Goal: Task Accomplishment & Management: Use online tool/utility

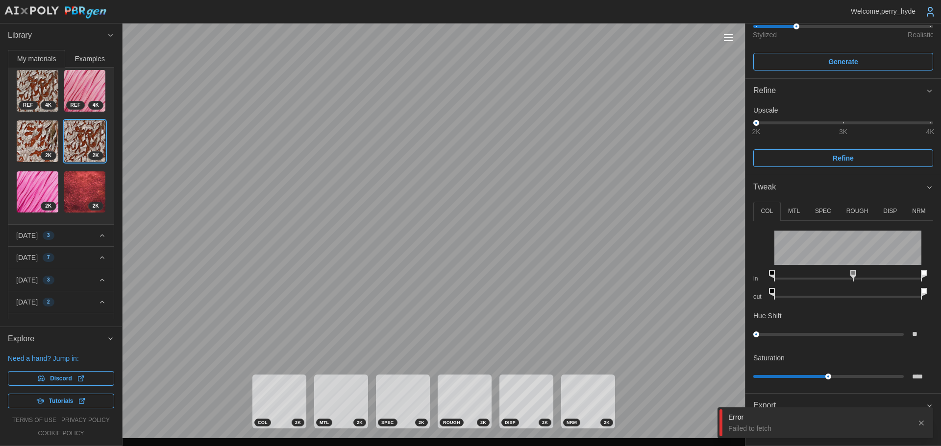
scroll to position [147, 0]
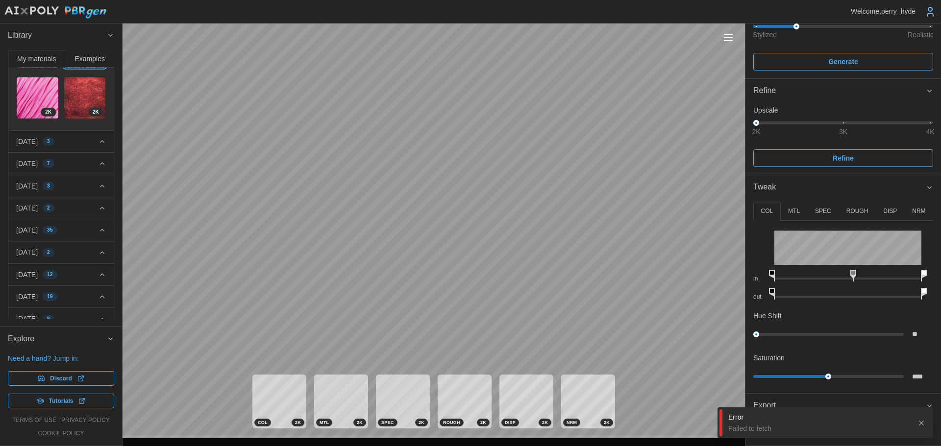
click at [98, 160] on icon "button" at bounding box center [101, 164] width 7 height 8
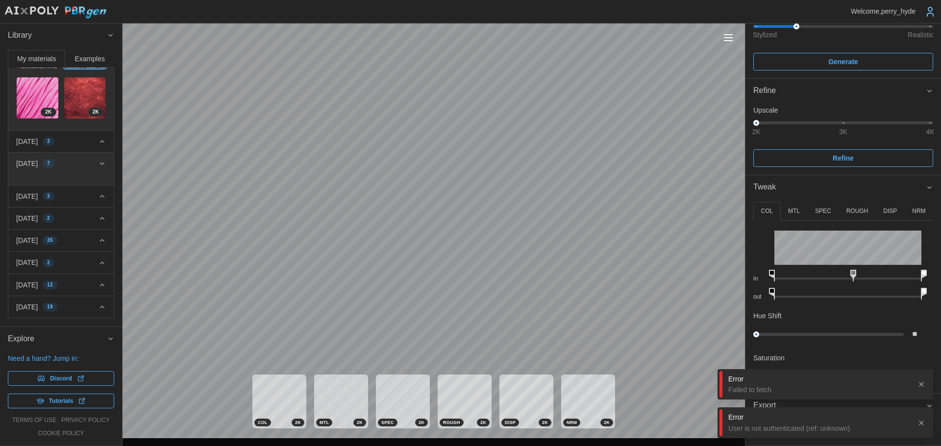
click at [91, 230] on button "2025-09-09 35" at bounding box center [60, 241] width 105 height 22
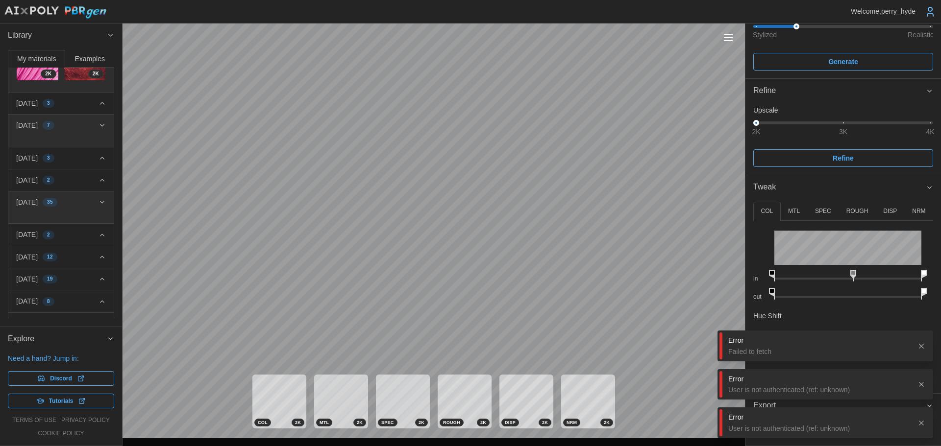
scroll to position [143, 0]
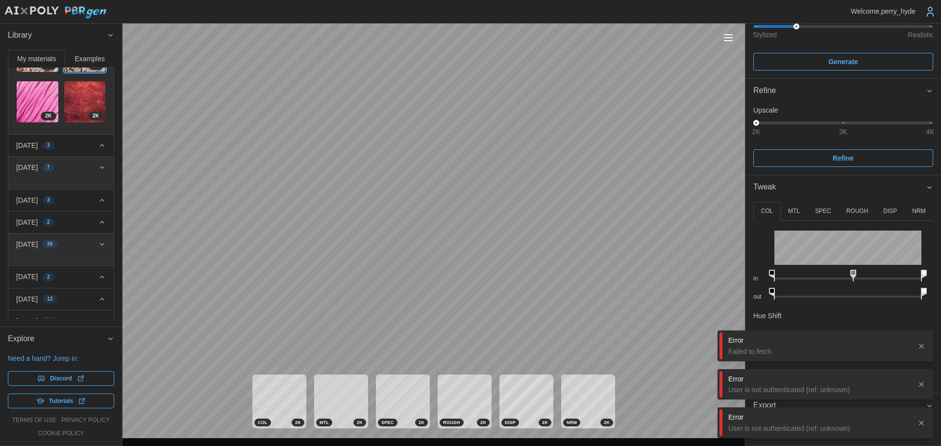
click at [92, 234] on button "2025-09-09 35" at bounding box center [60, 245] width 105 height 22
click at [98, 241] on icon "button" at bounding box center [101, 245] width 7 height 8
click at [70, 195] on div "2025-09-25 3" at bounding box center [57, 200] width 82 height 10
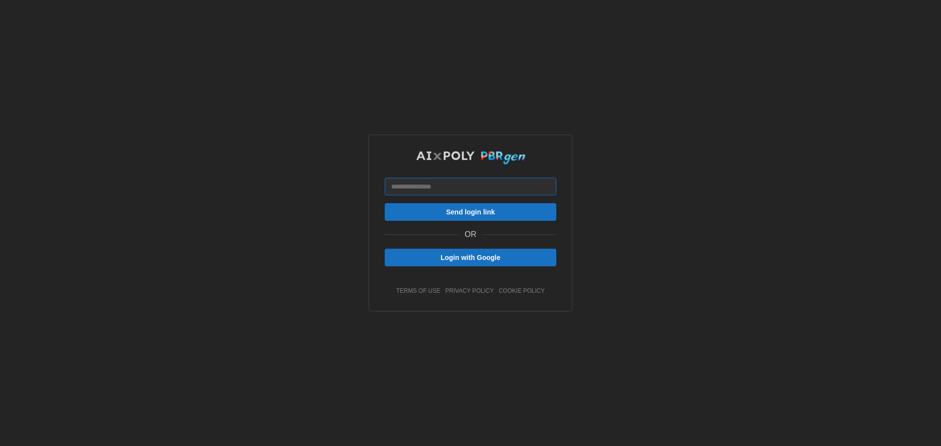
click at [466, 186] on input at bounding box center [470, 187] width 171 height 18
type input "**********"
click at [475, 261] on span "Login with Google" at bounding box center [470, 257] width 60 height 17
